Goal: Information Seeking & Learning: Check status

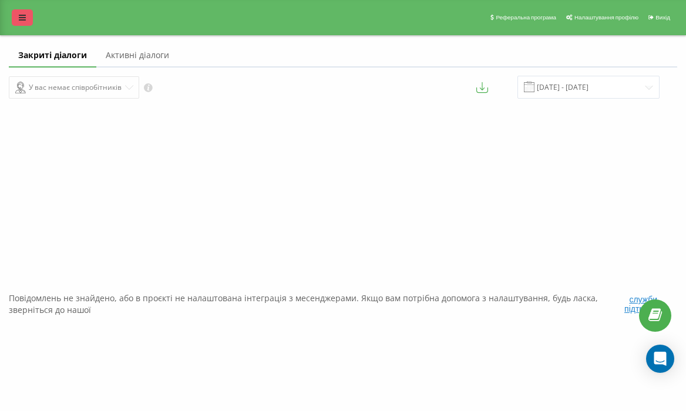
click at [25, 25] on link at bounding box center [22, 17] width 21 height 16
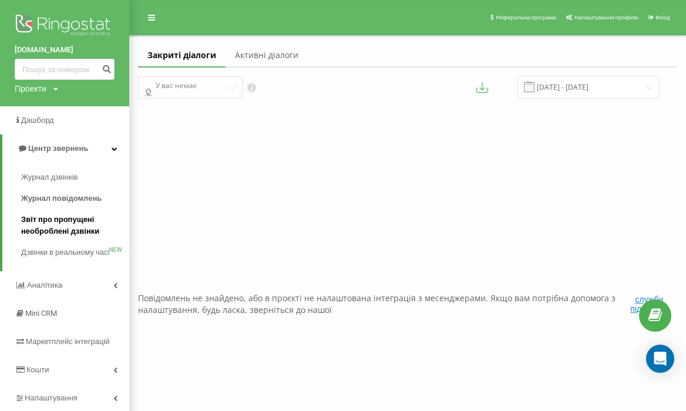
click at [66, 217] on span "Звіт про пропущені необроблені дзвінки" at bounding box center [72, 225] width 102 height 23
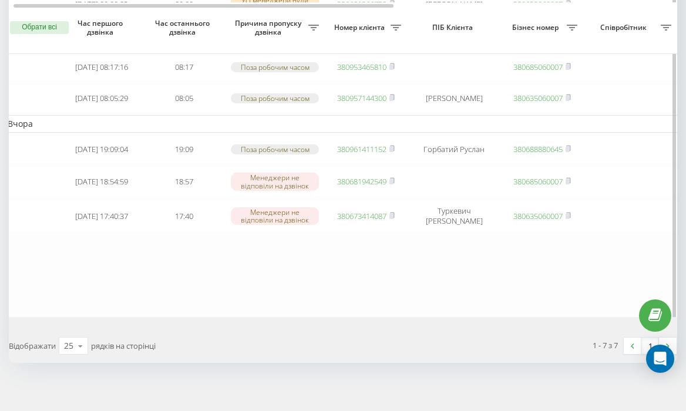
scroll to position [0, 9]
